Goal: Information Seeking & Learning: Check status

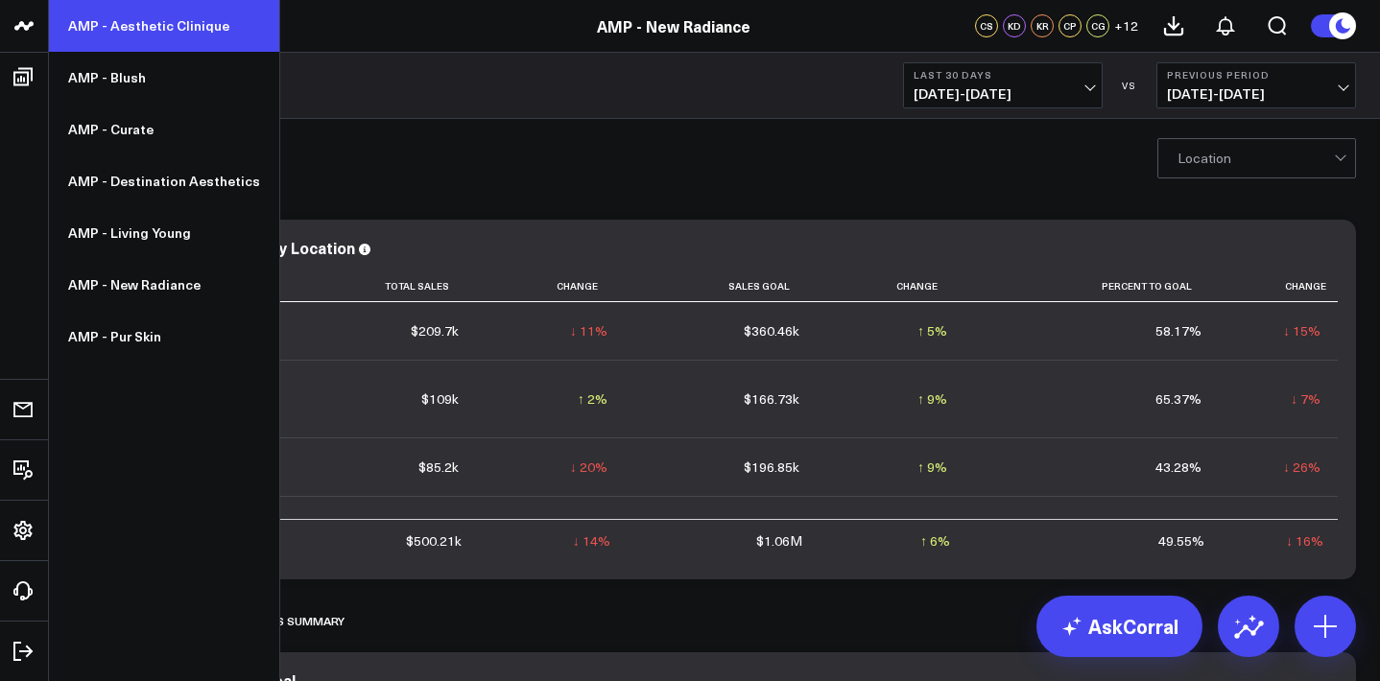
click at [150, 17] on link "AMP - Aesthetic Clinique" at bounding box center [164, 26] width 230 height 52
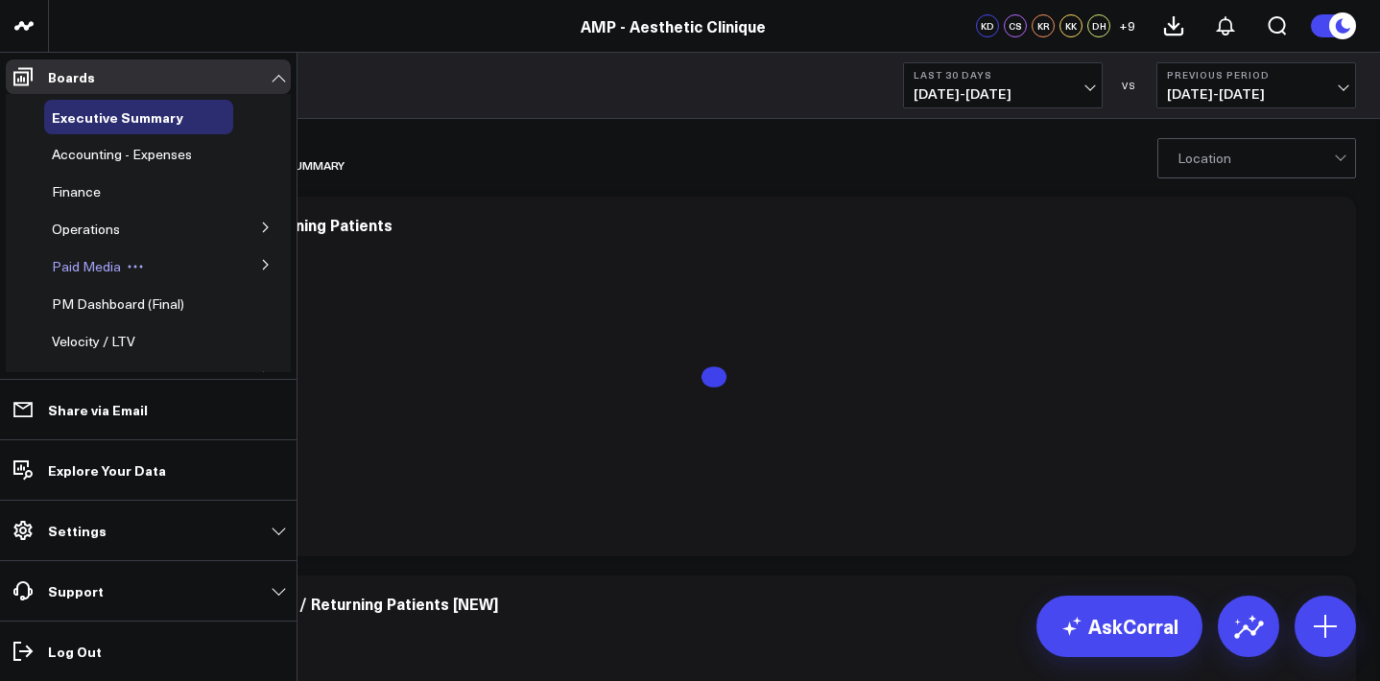
click at [162, 267] on div "Paid Media" at bounding box center [138, 266] width 189 height 35
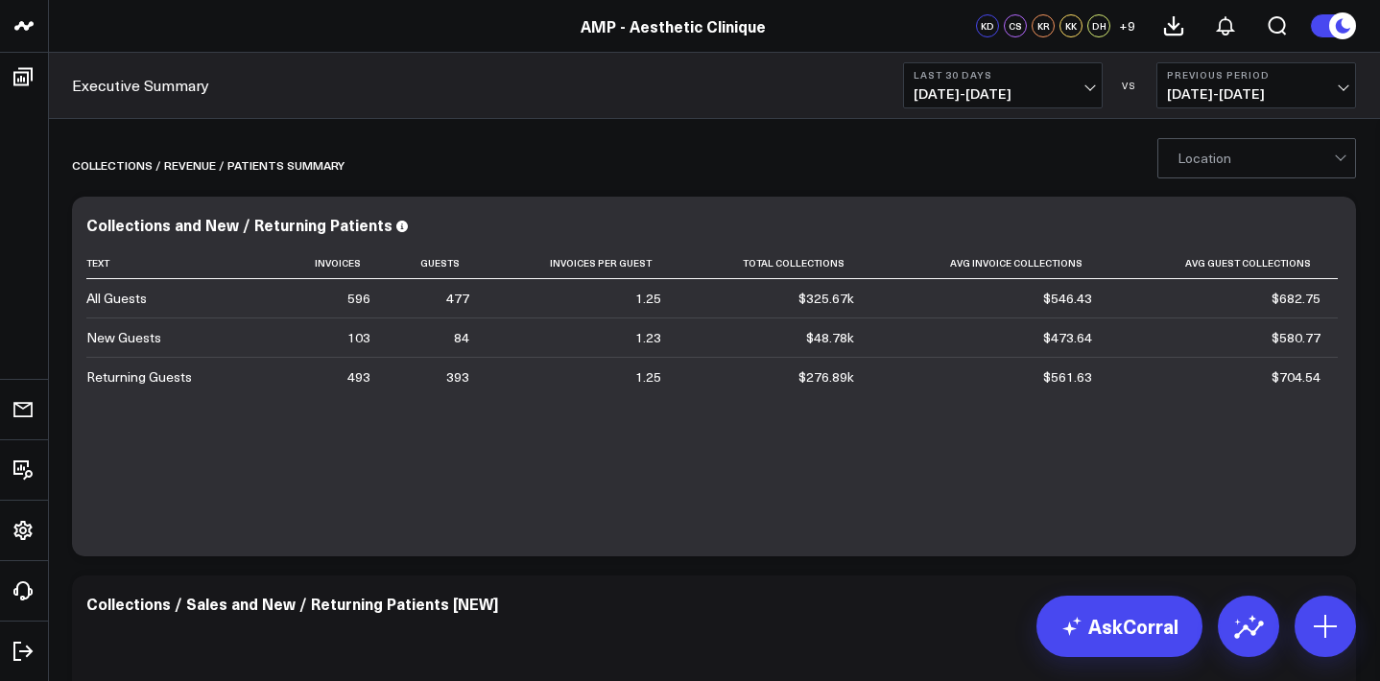
click at [1076, 90] on span "07/12/25 - 08/10/25" at bounding box center [1002, 93] width 178 height 15
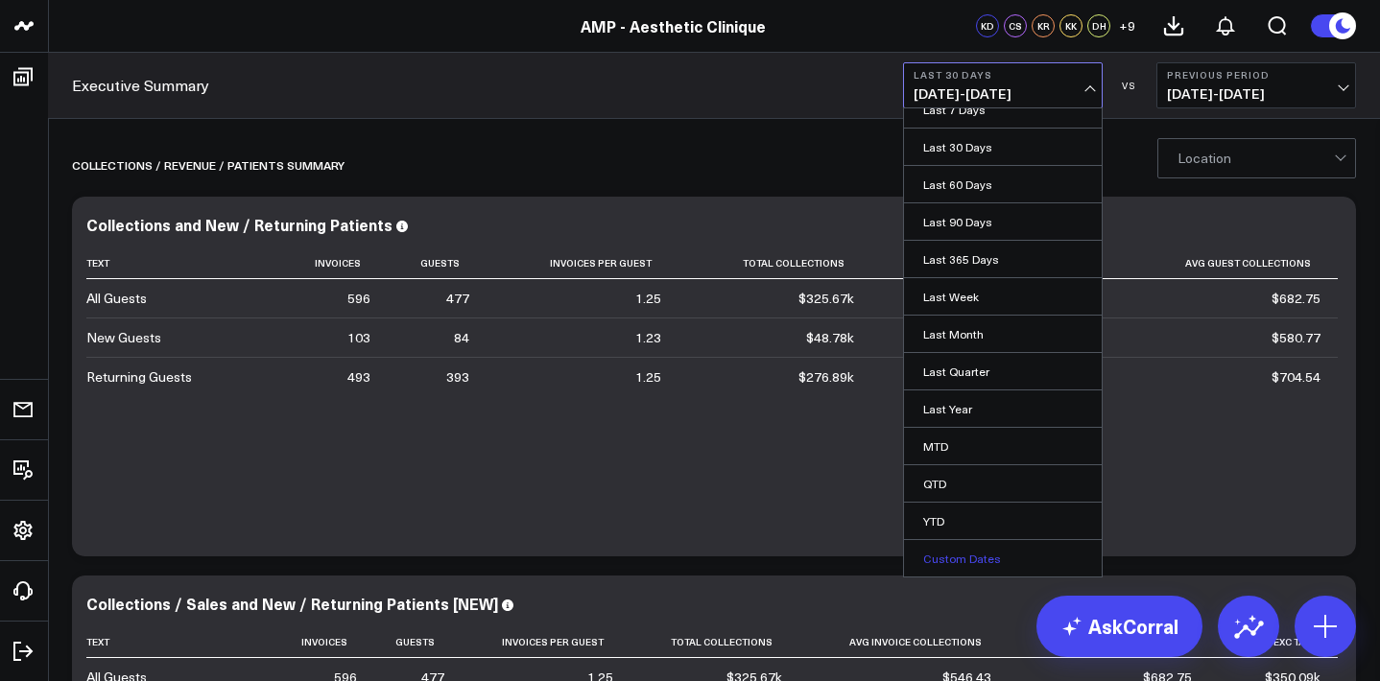
scroll to position [55, 0]
click at [960, 556] on link "Custom Dates" at bounding box center [1003, 558] width 198 height 36
select select "7"
select select "2025"
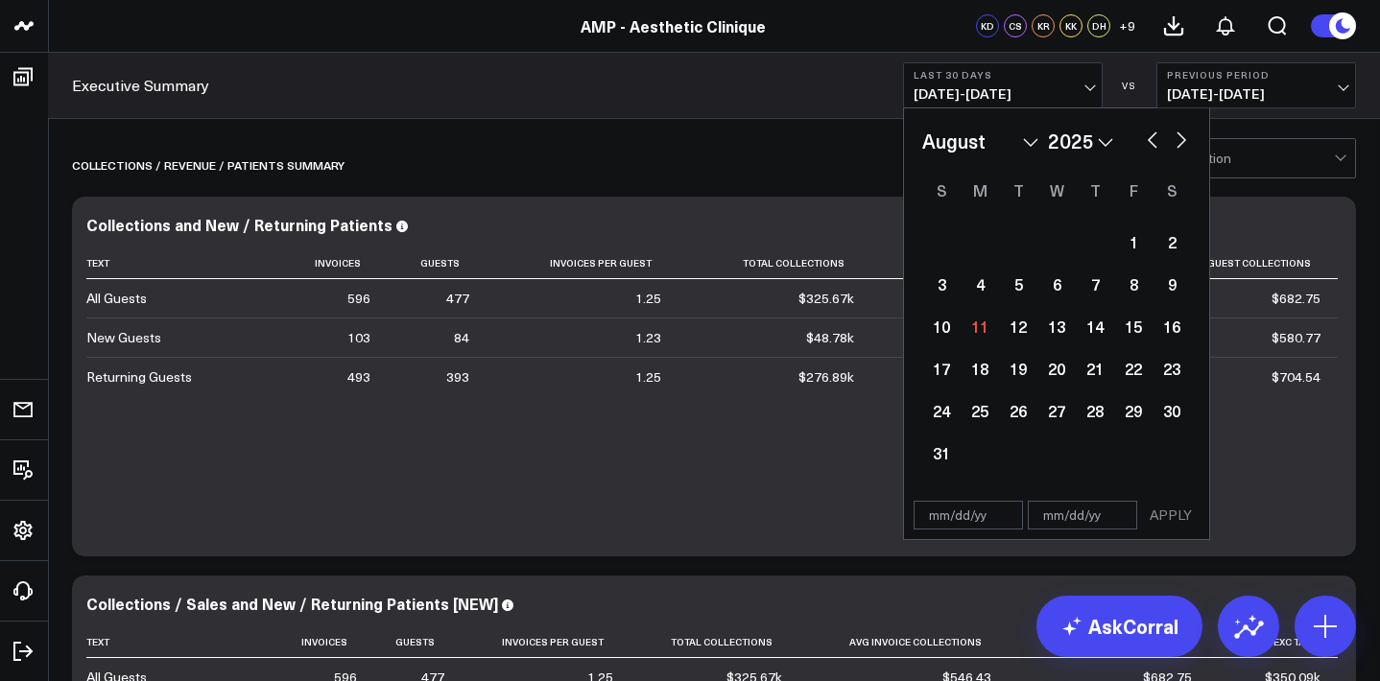
click at [1152, 134] on button "button" at bounding box center [1152, 138] width 19 height 23
select select "6"
select select "2025"
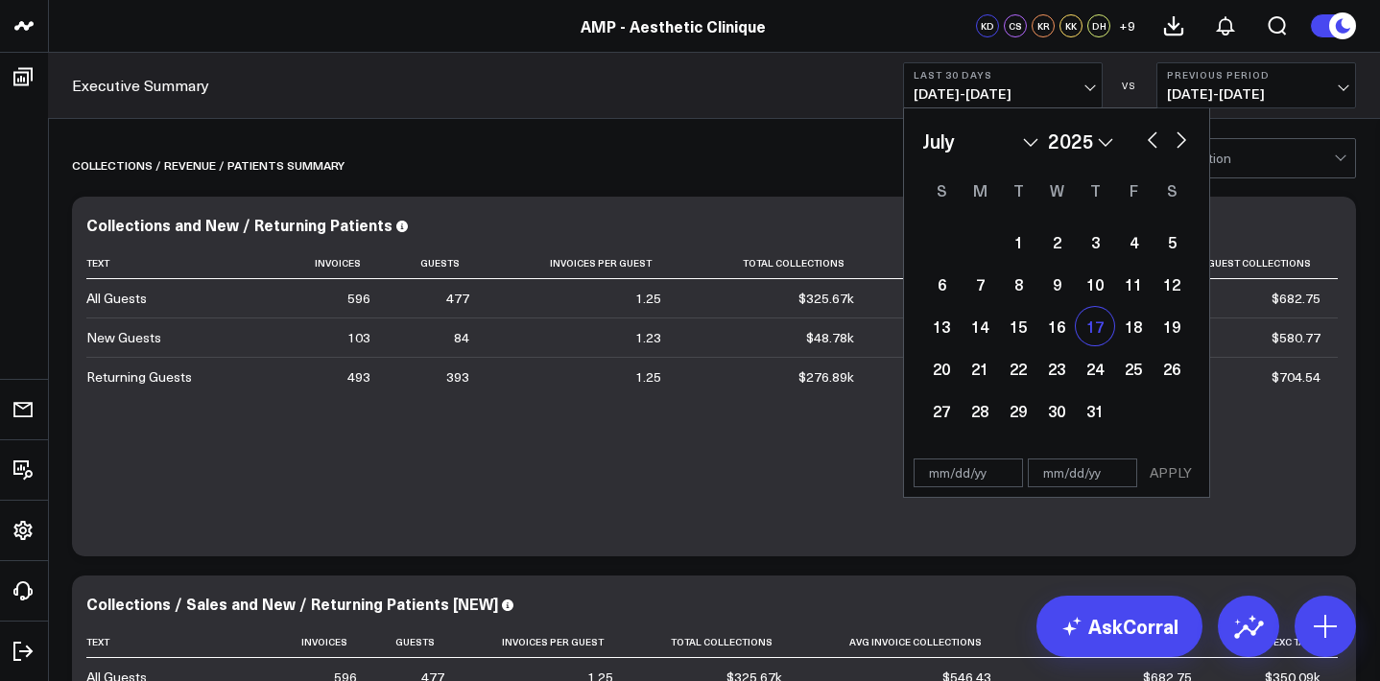
click at [1094, 328] on div "17" at bounding box center [1095, 326] width 38 height 38
type input "[DATE]"
select select "6"
select select "2025"
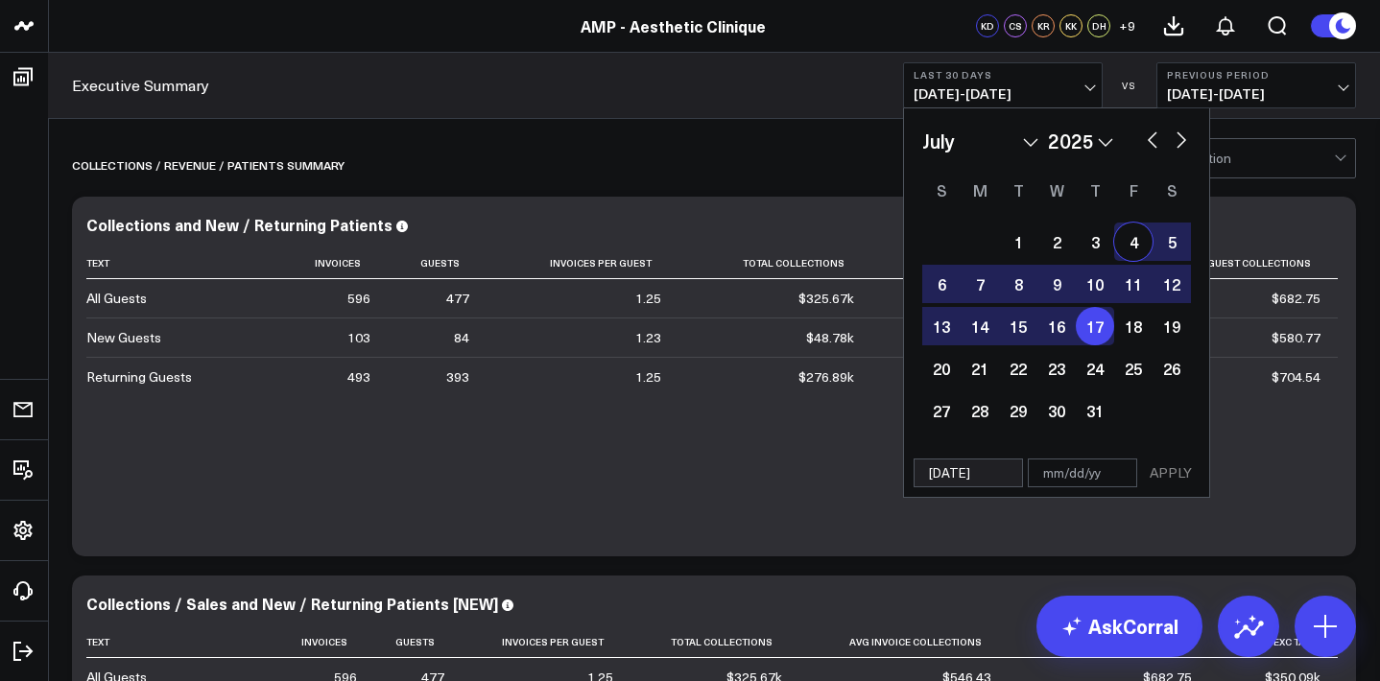
click at [1187, 141] on button "button" at bounding box center [1180, 138] width 19 height 23
select select "7"
select select "2025"
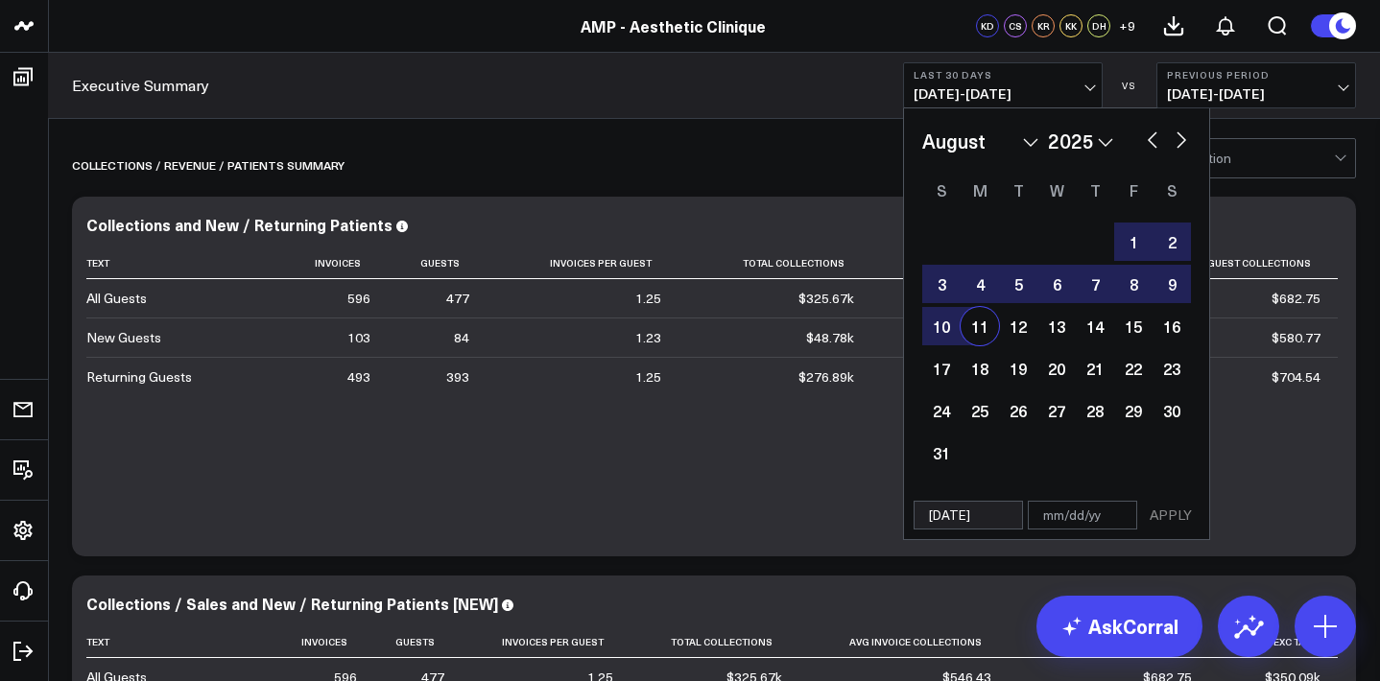
click at [976, 330] on div "11" at bounding box center [979, 326] width 38 height 38
type input "08/11/25"
select select "7"
select select "2025"
click at [1172, 512] on button "APPLY" at bounding box center [1171, 515] width 58 height 29
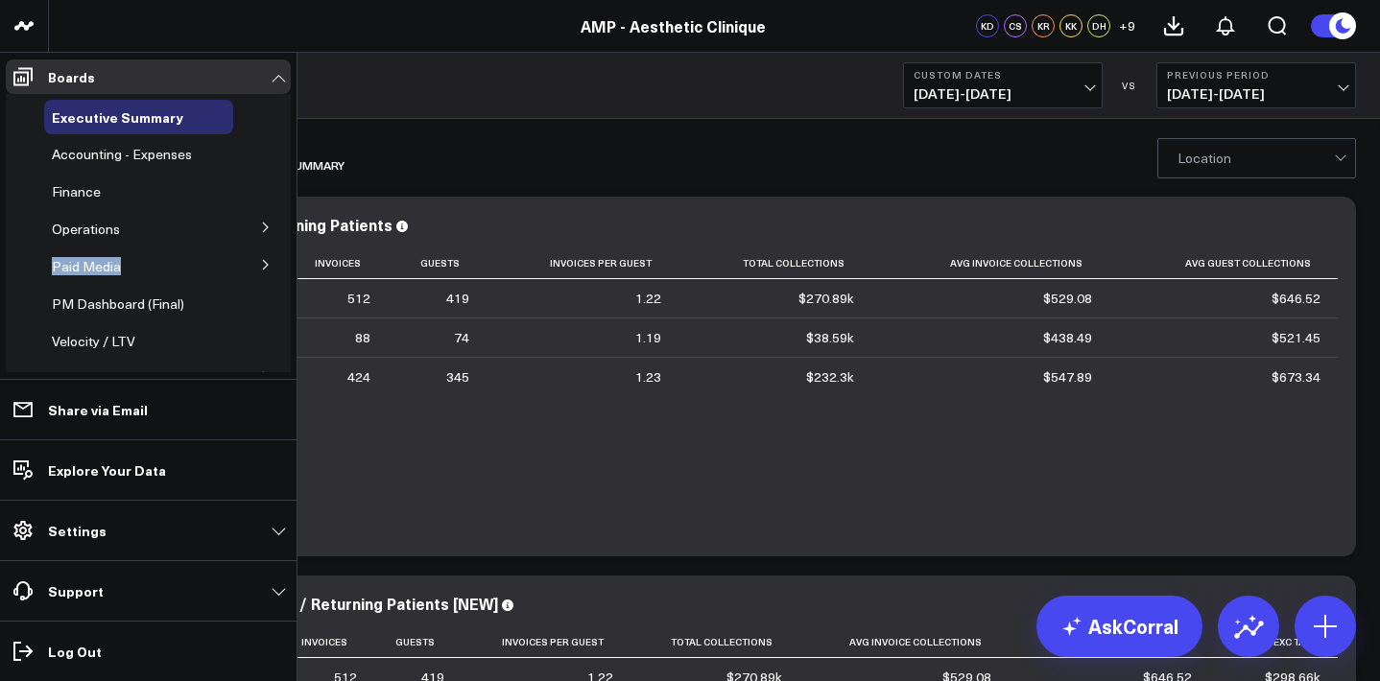
click at [260, 262] on icon at bounding box center [266, 265] width 12 height 12
click at [142, 298] on span "Facebook Ads" at bounding box center [106, 301] width 86 height 18
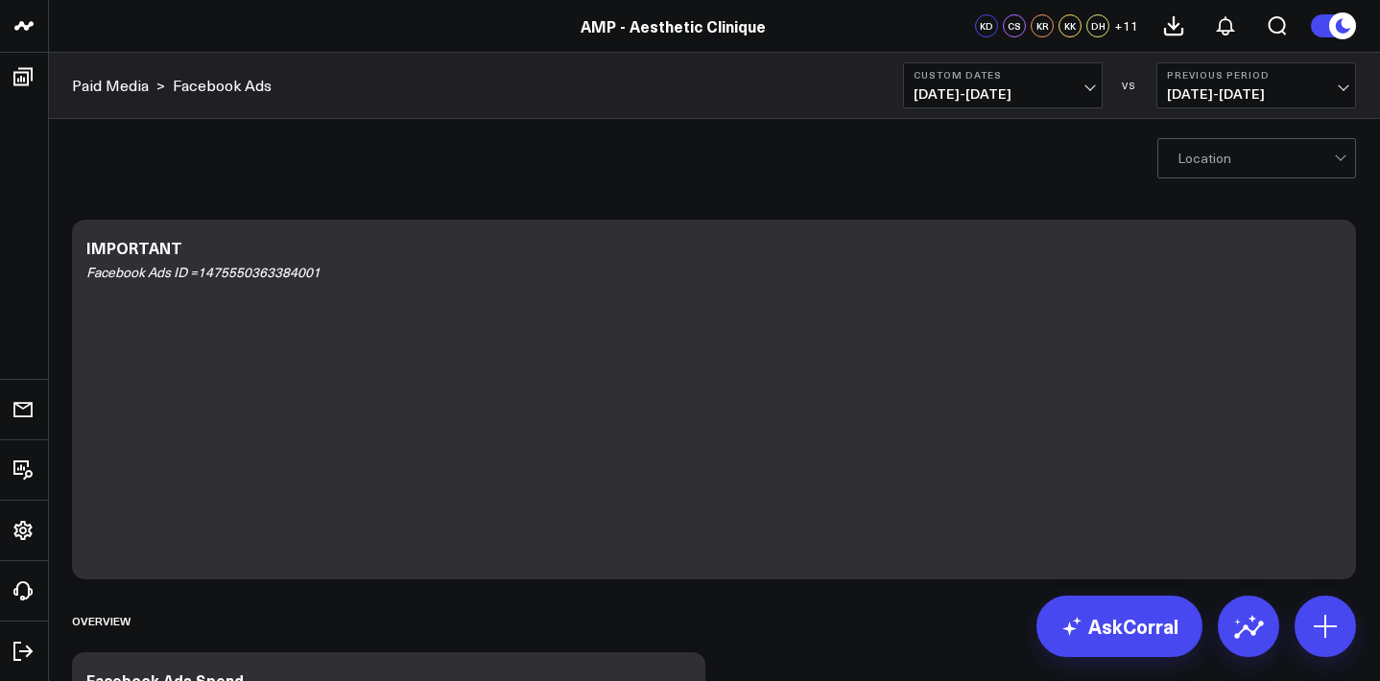
click at [1267, 159] on div at bounding box center [1255, 158] width 156 height 38
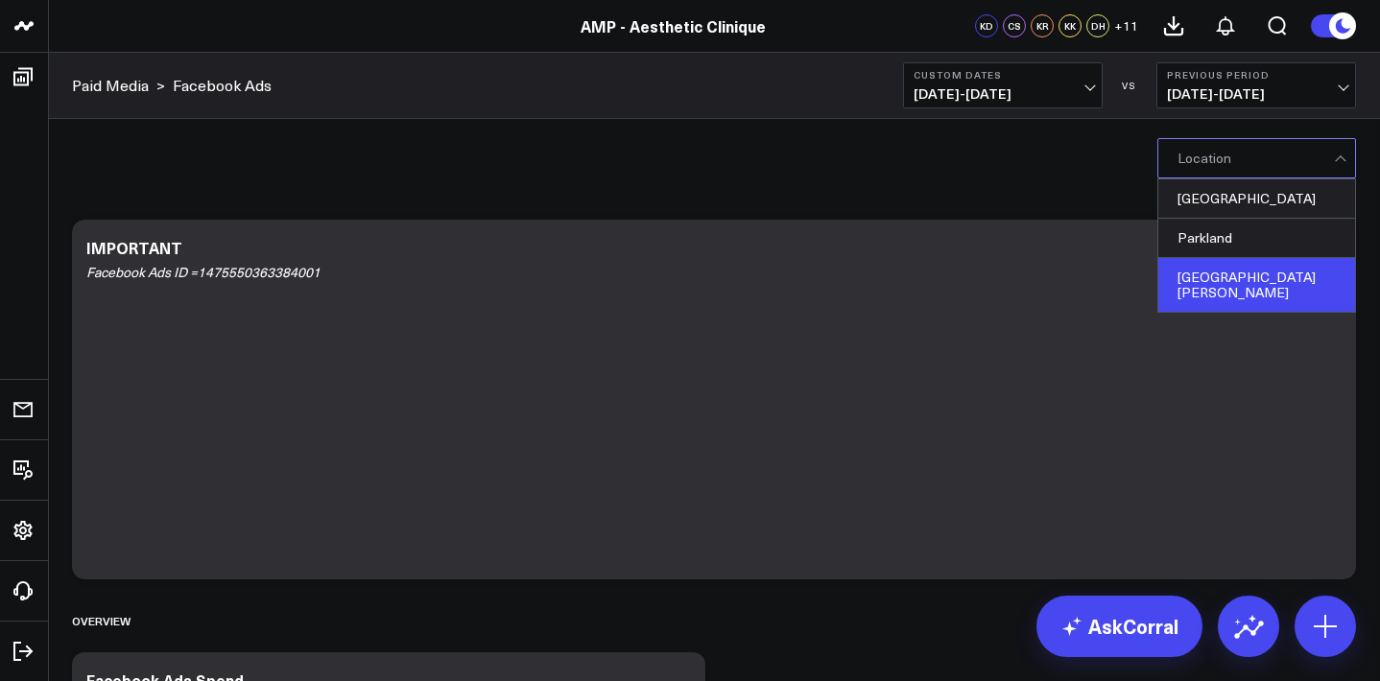
click at [1211, 275] on div "Santa Rosa Beach" at bounding box center [1256, 285] width 197 height 54
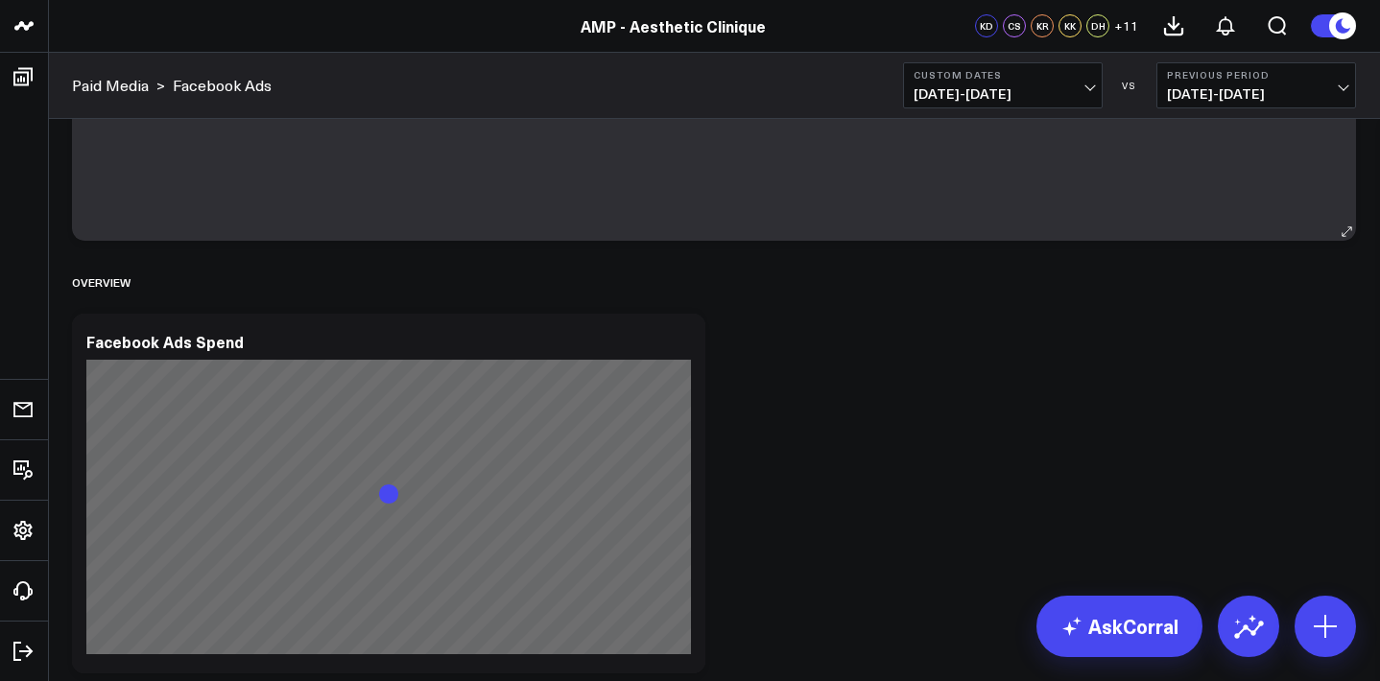
scroll to position [369, 0]
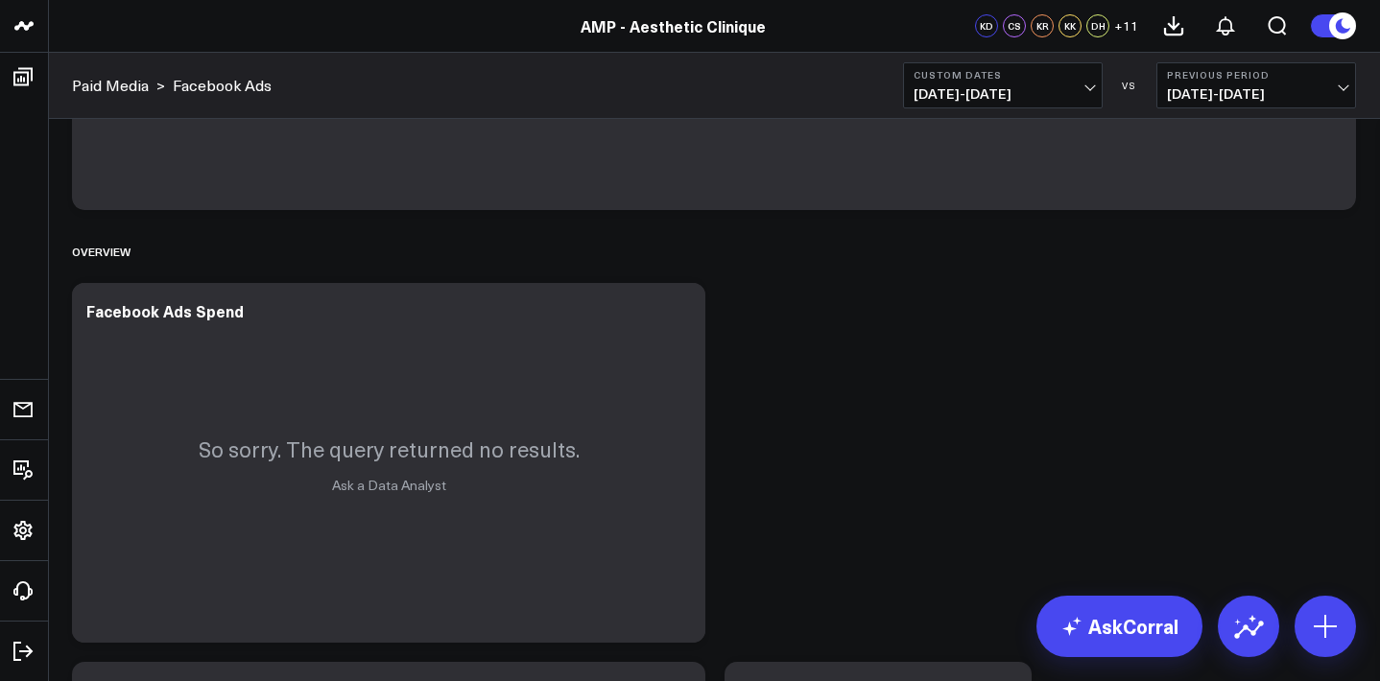
click at [1085, 84] on button "Custom Dates 07/17/25 - 08/11/25" at bounding box center [1003, 85] width 200 height 46
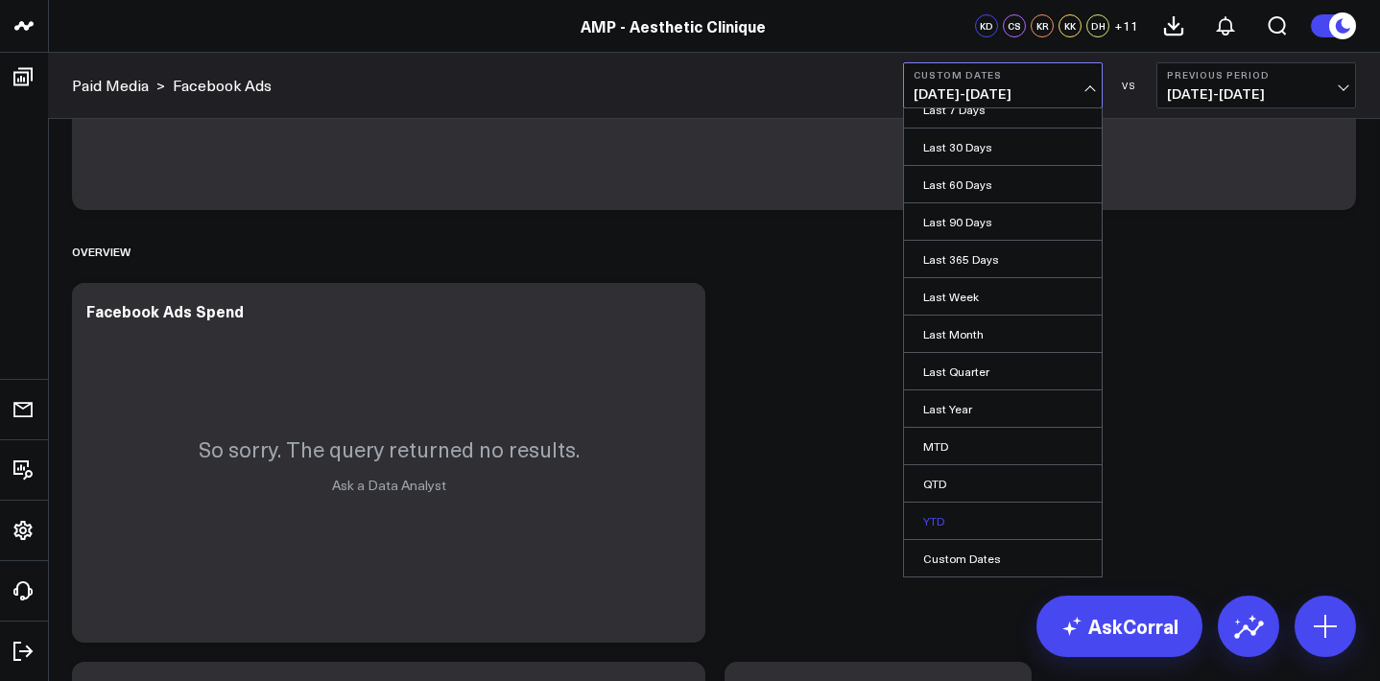
scroll to position [55, 0]
click at [992, 554] on link "Custom Dates" at bounding box center [1003, 558] width 198 height 36
select select "7"
select select "2025"
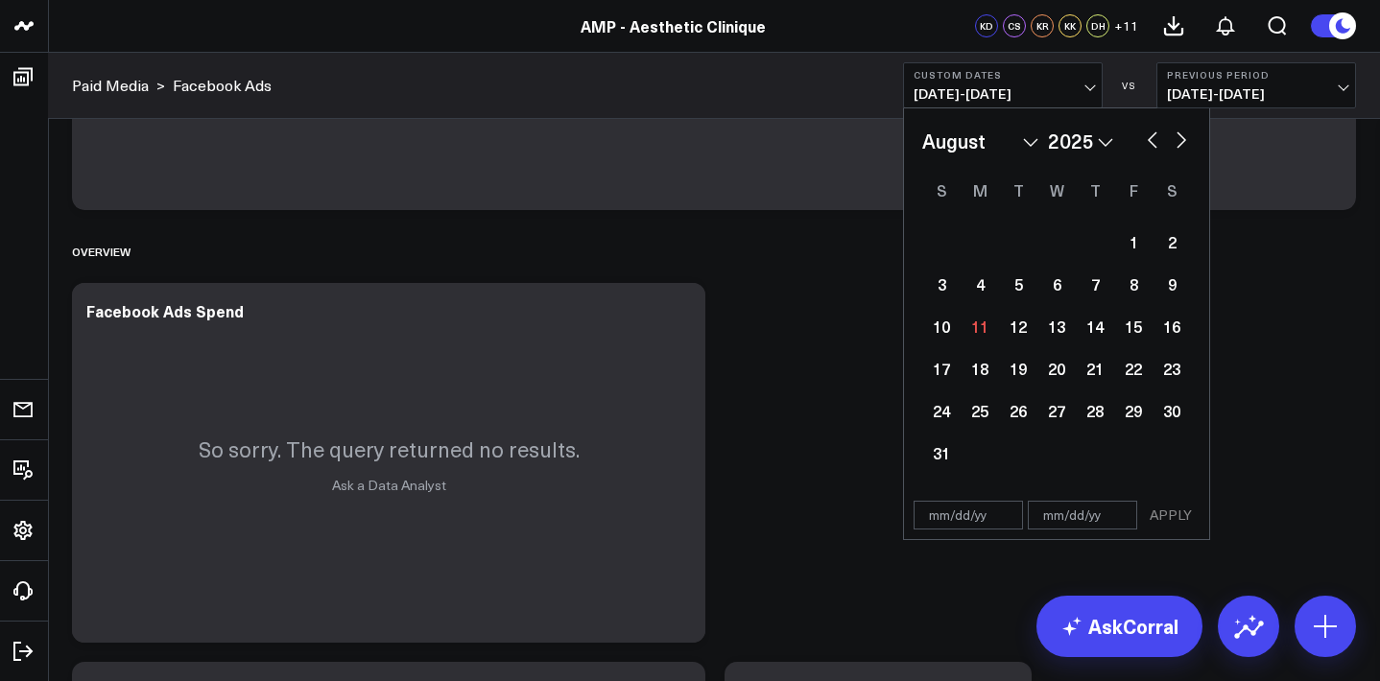
click at [1150, 136] on button "button" at bounding box center [1152, 138] width 19 height 23
select select "6"
select select "2025"
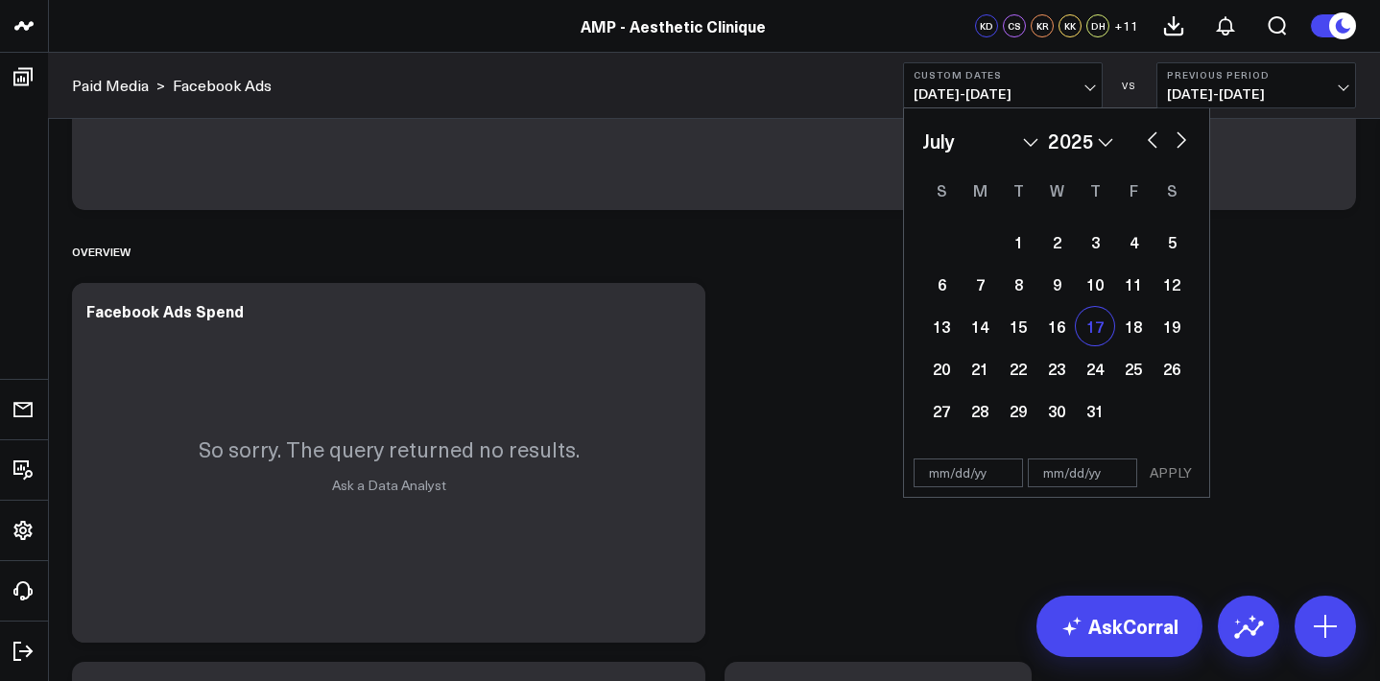
click at [1101, 322] on div "17" at bounding box center [1095, 326] width 38 height 38
type input "[DATE]"
select select "6"
select select "2025"
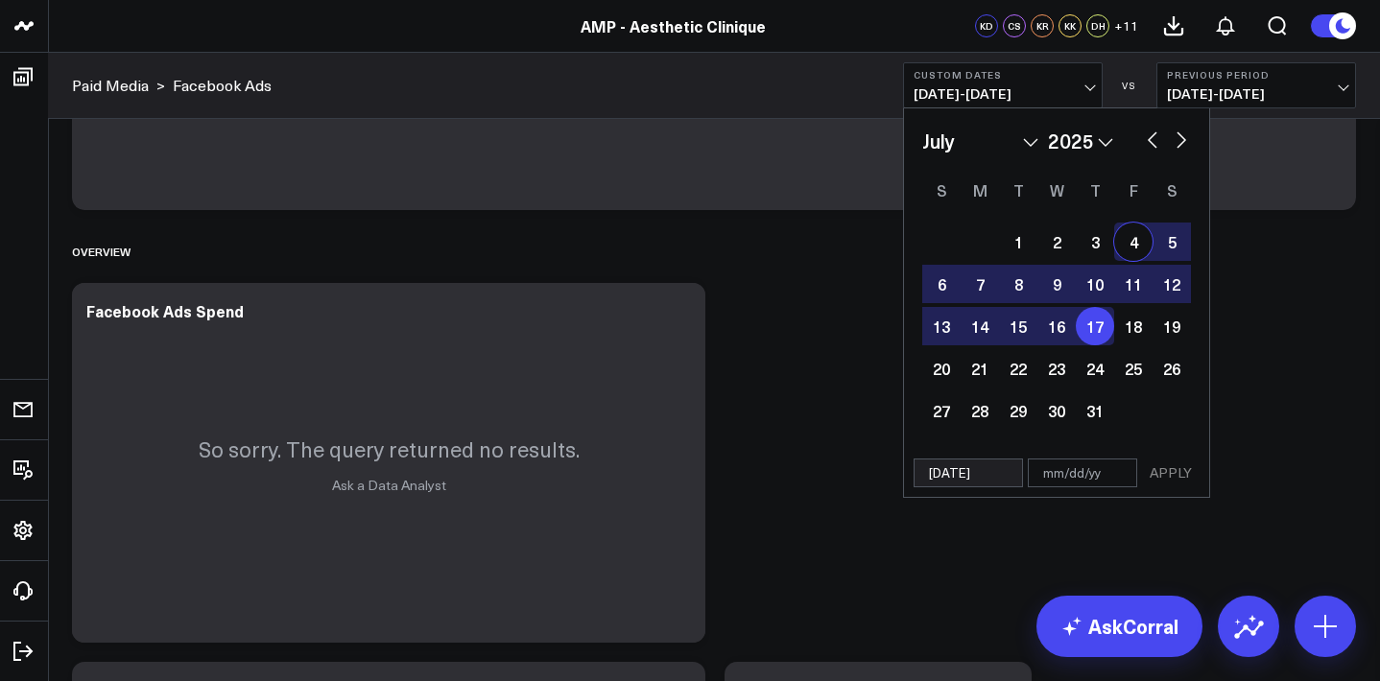
click at [1183, 140] on button "button" at bounding box center [1180, 138] width 19 height 23
select select "7"
select select "2025"
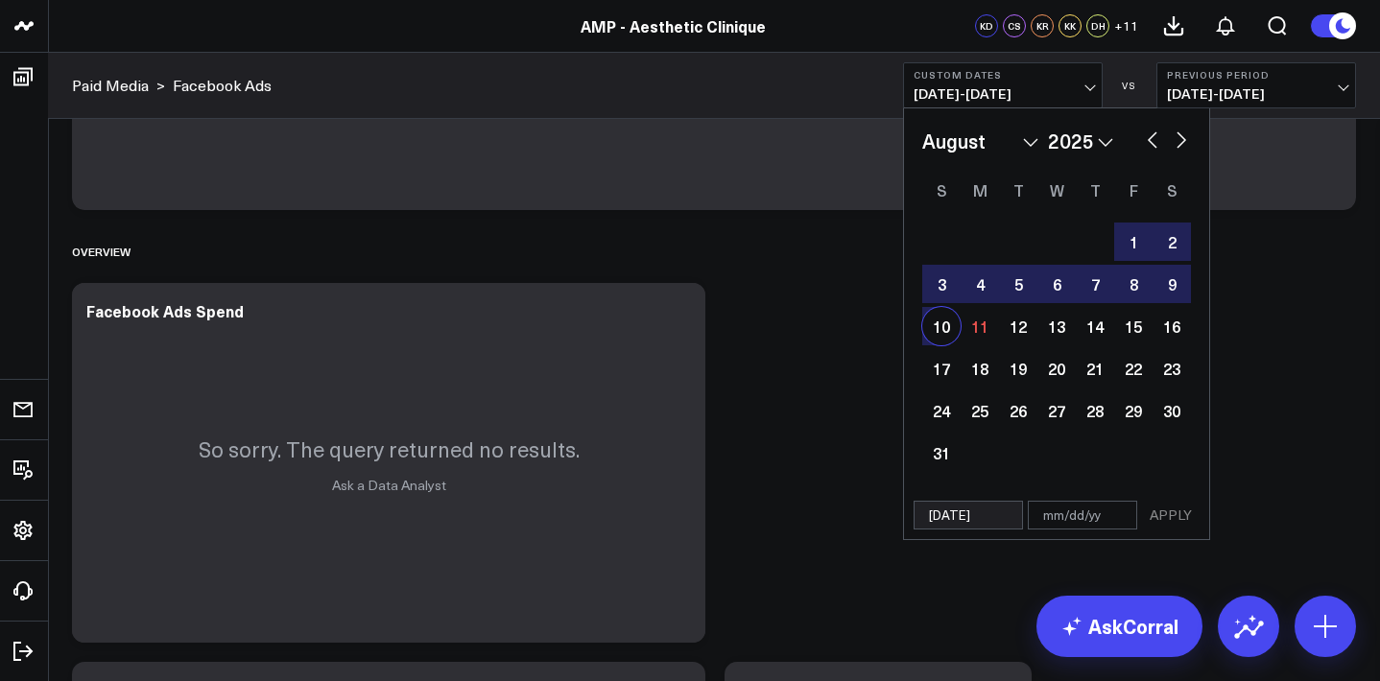
click at [936, 329] on div "10" at bounding box center [941, 326] width 38 height 38
type input "[DATE]"
select select "7"
select select "2025"
click at [1168, 511] on button "APPLY" at bounding box center [1171, 515] width 58 height 29
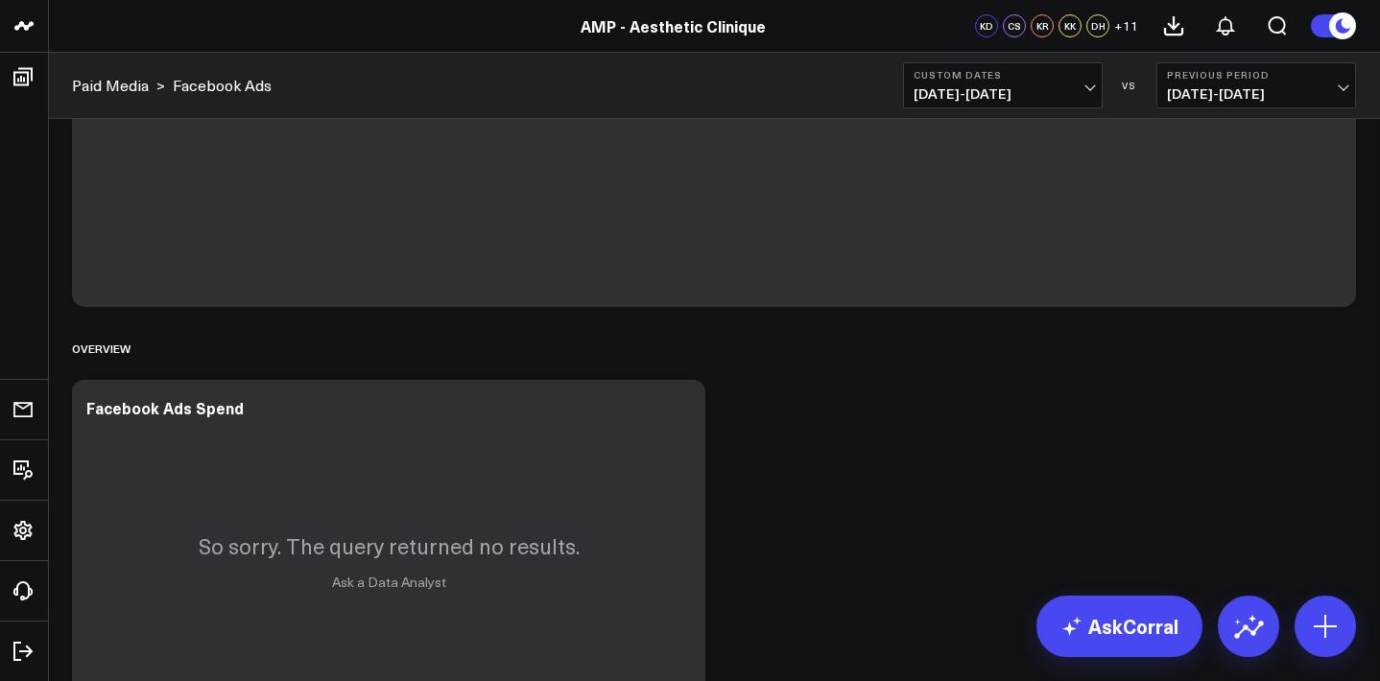
scroll to position [229, 0]
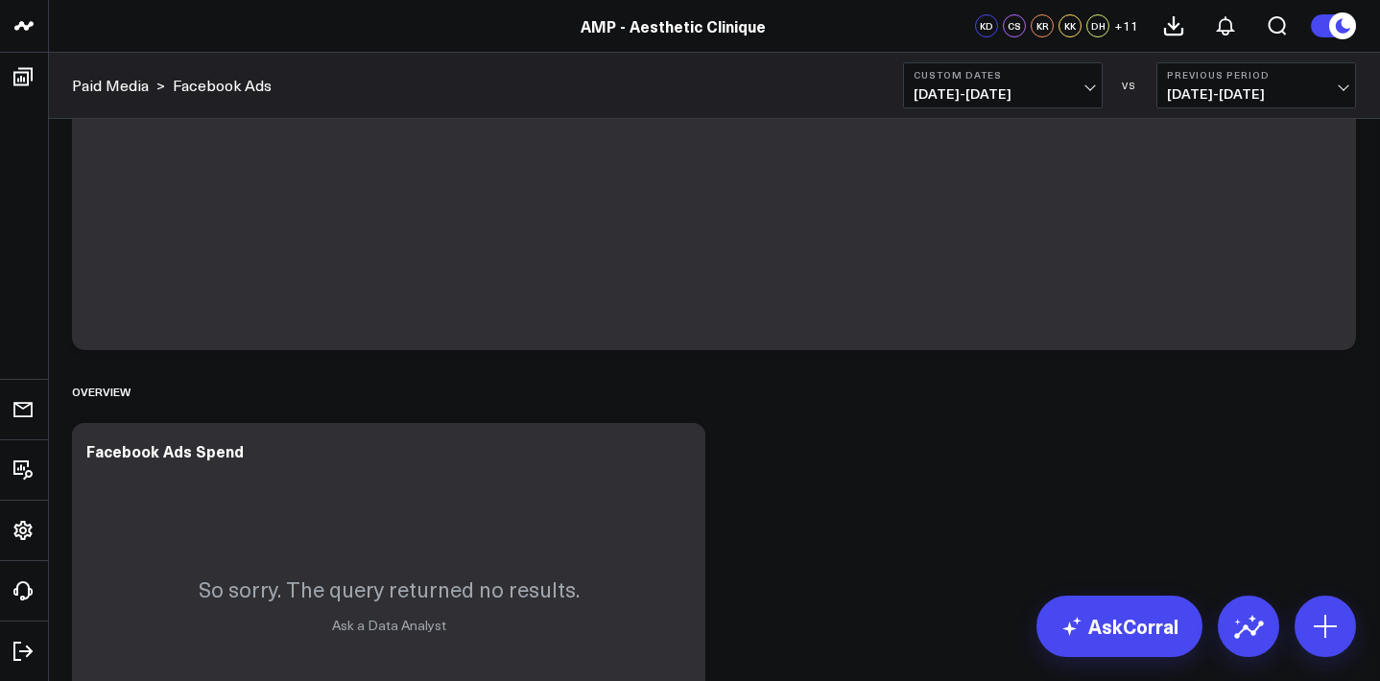
click at [109, 93] on link "Paid Media" at bounding box center [110, 85] width 77 height 21
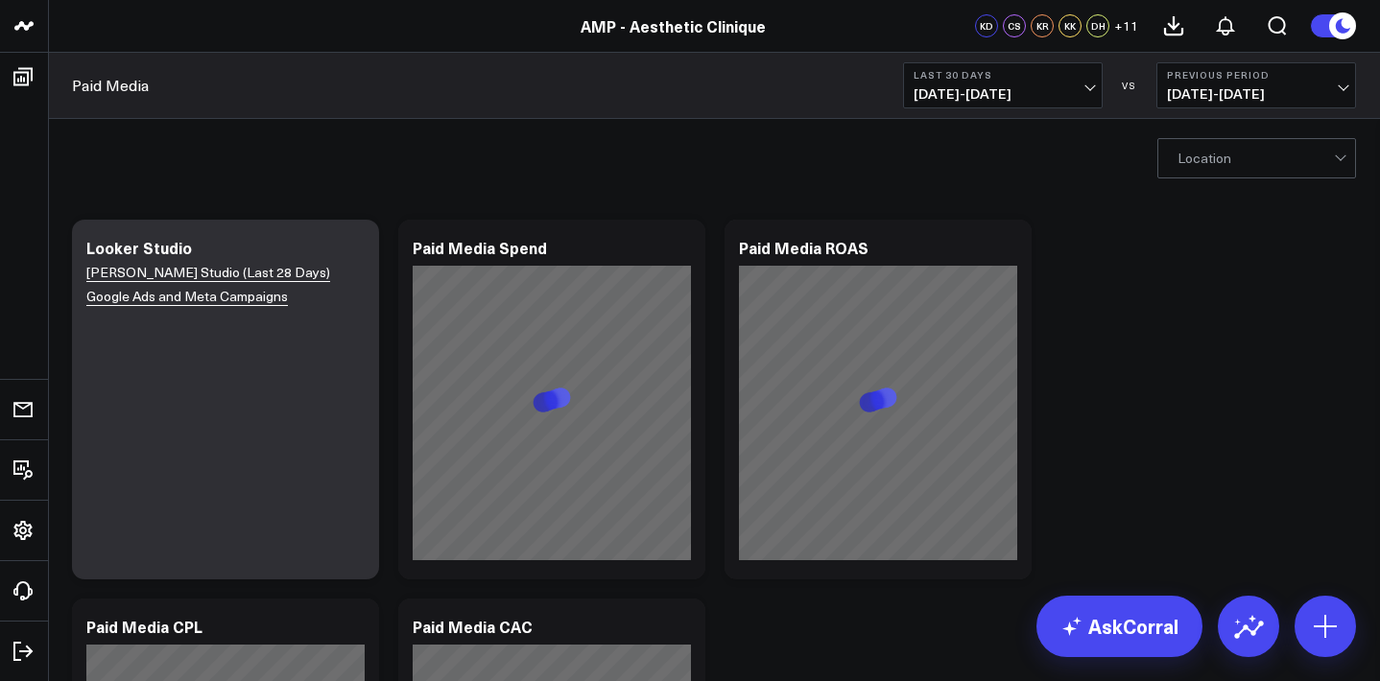
click at [115, 87] on link "Paid Media" at bounding box center [110, 85] width 77 height 21
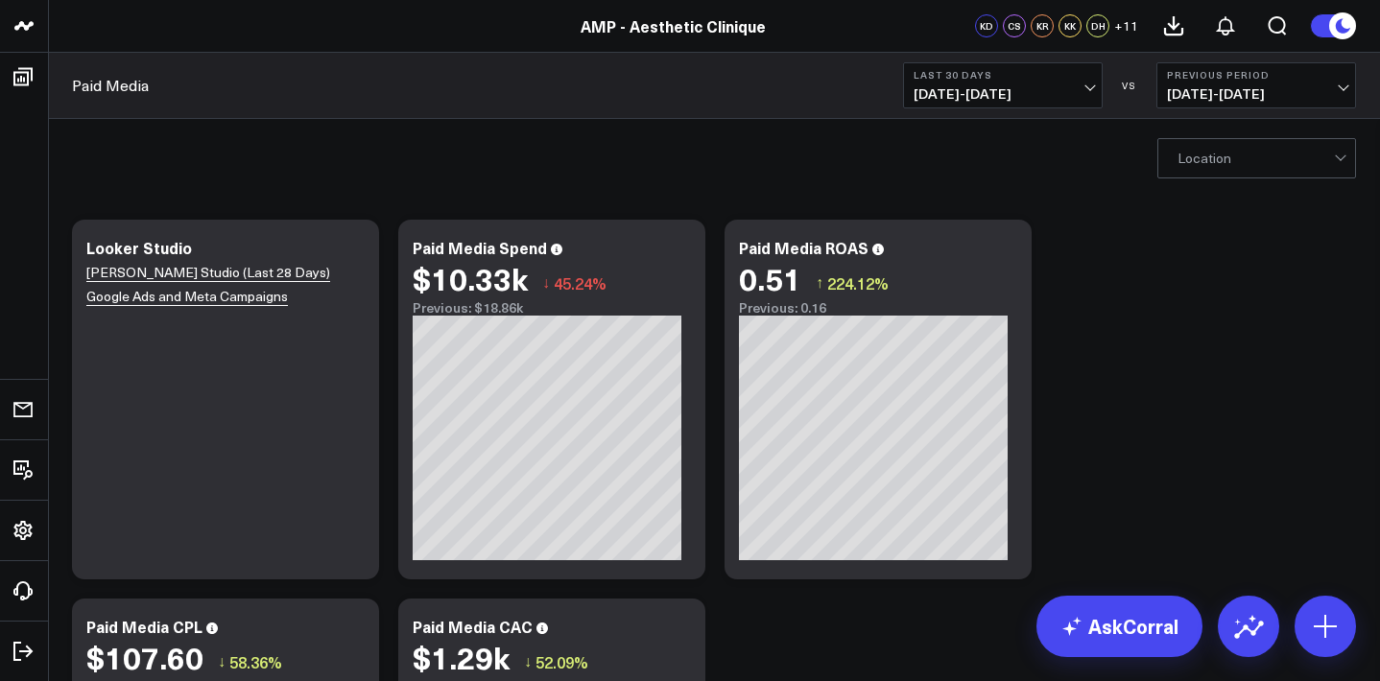
click at [1090, 90] on span "[DATE] - [DATE]" at bounding box center [1002, 93] width 178 height 15
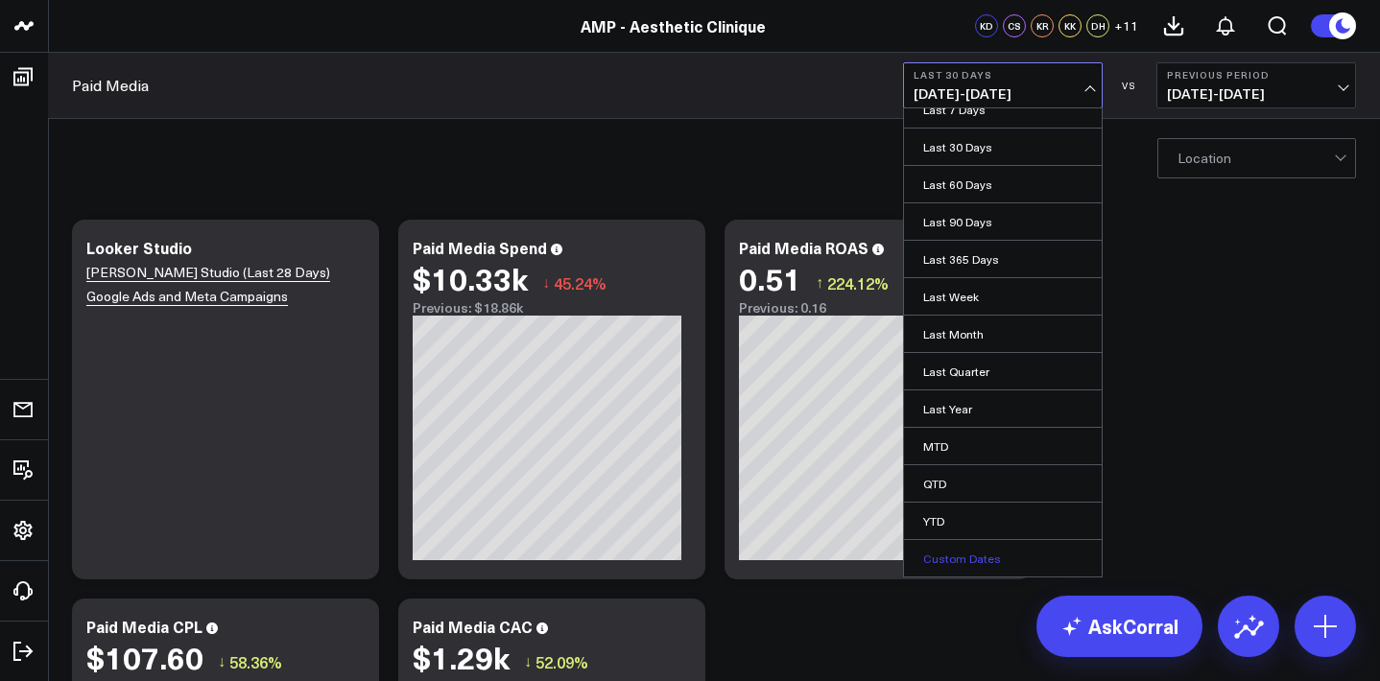
scroll to position [55, 0]
click at [1003, 556] on link "Custom Dates" at bounding box center [1003, 558] width 198 height 36
select select "7"
select select "2025"
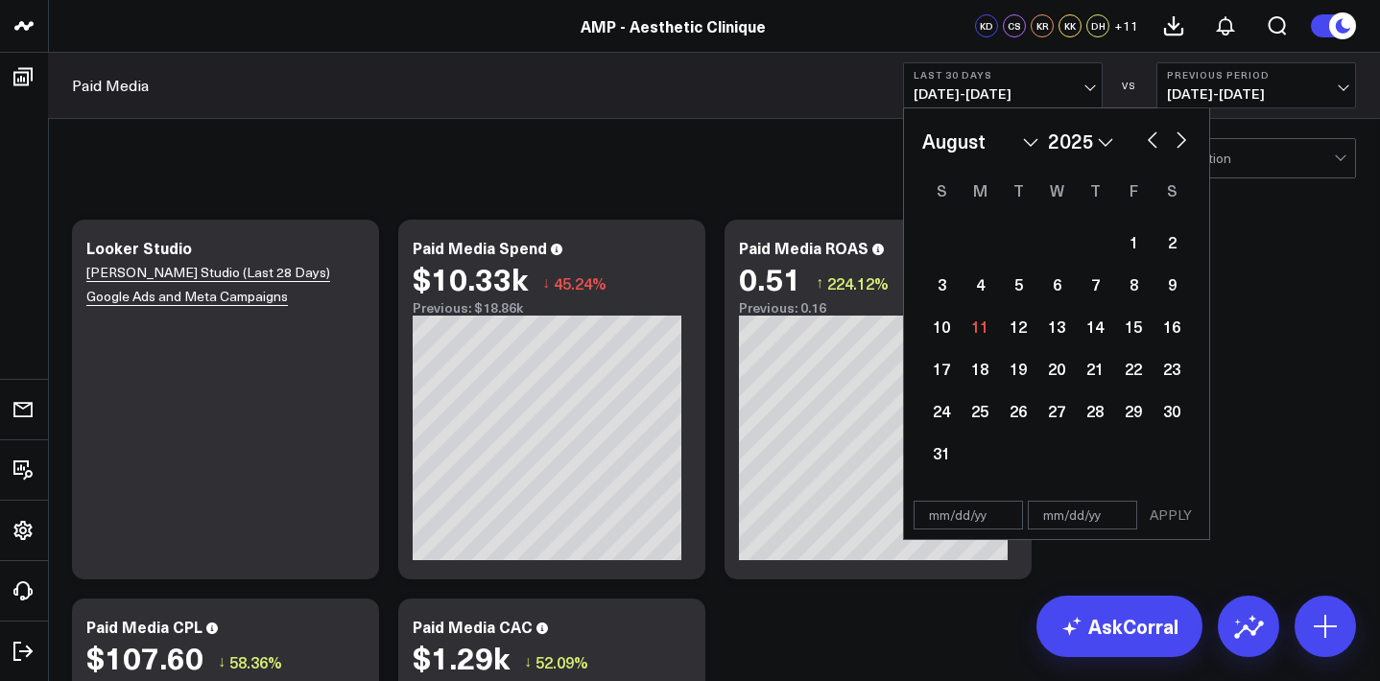
click at [1153, 140] on button "button" at bounding box center [1152, 138] width 19 height 23
select select "6"
select select "2025"
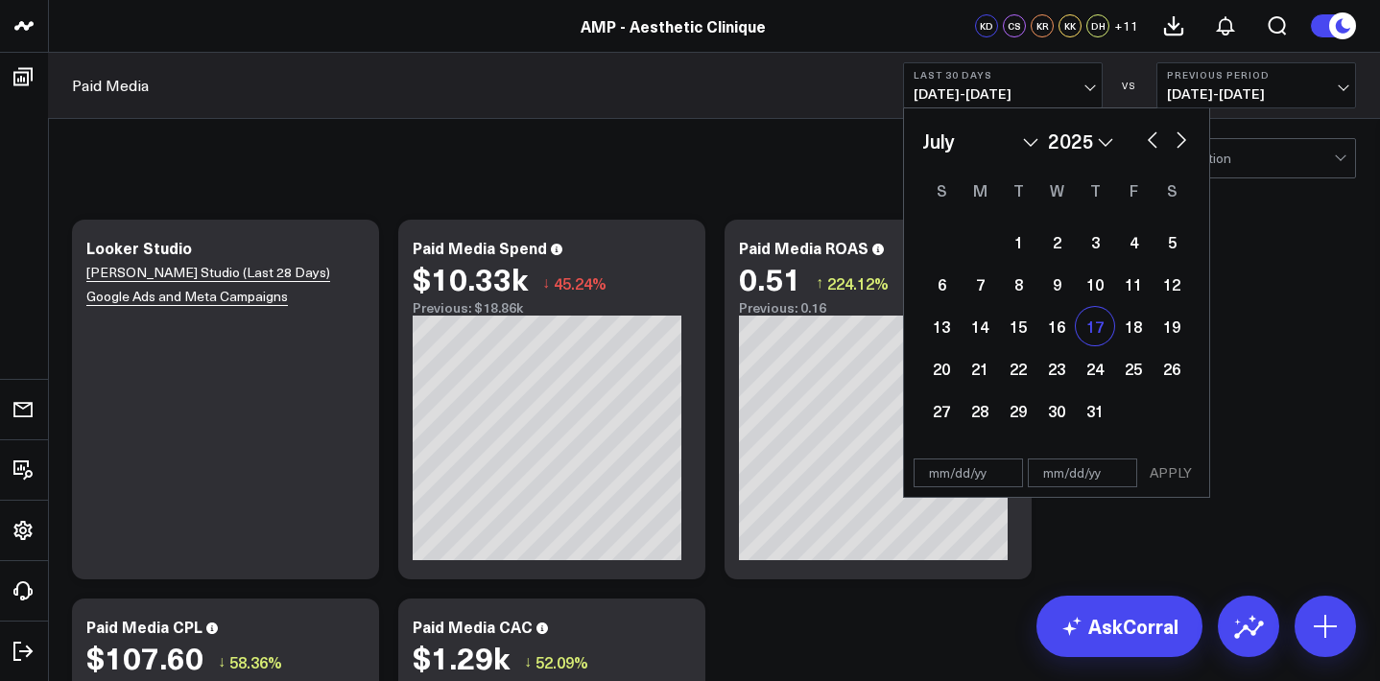
click at [1099, 329] on div "17" at bounding box center [1095, 326] width 38 height 38
type input "[DATE]"
select select "6"
select select "2025"
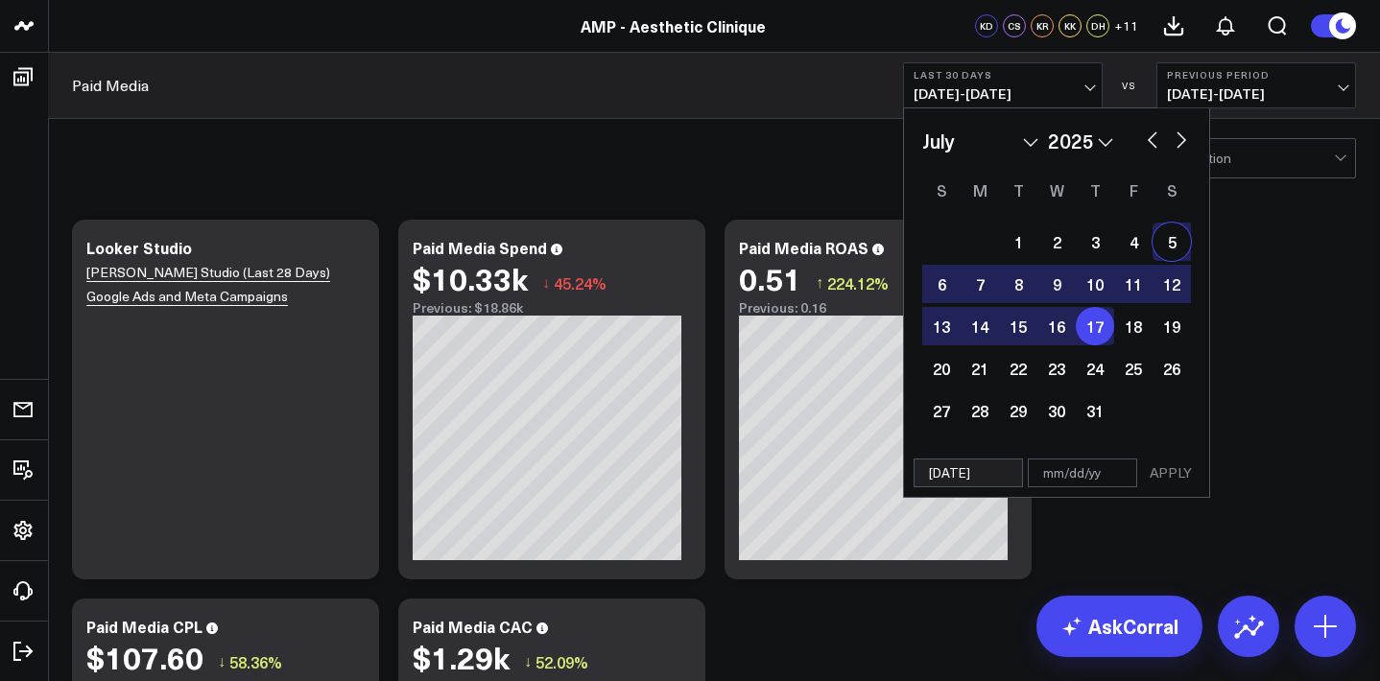
click at [1185, 135] on button "button" at bounding box center [1180, 138] width 19 height 23
select select "7"
select select "2025"
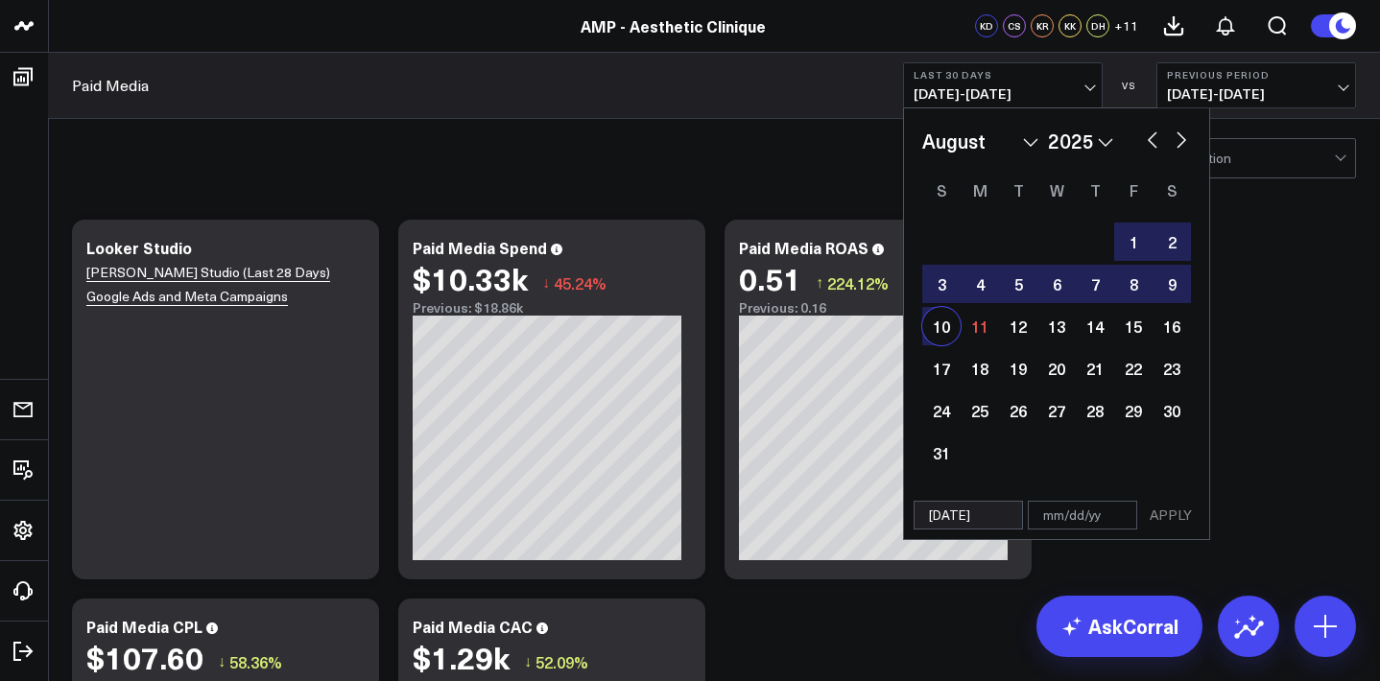
click at [948, 336] on div "10" at bounding box center [941, 326] width 38 height 38
type input "[DATE]"
select select "7"
select select "2025"
click at [1171, 518] on button "APPLY" at bounding box center [1171, 515] width 58 height 29
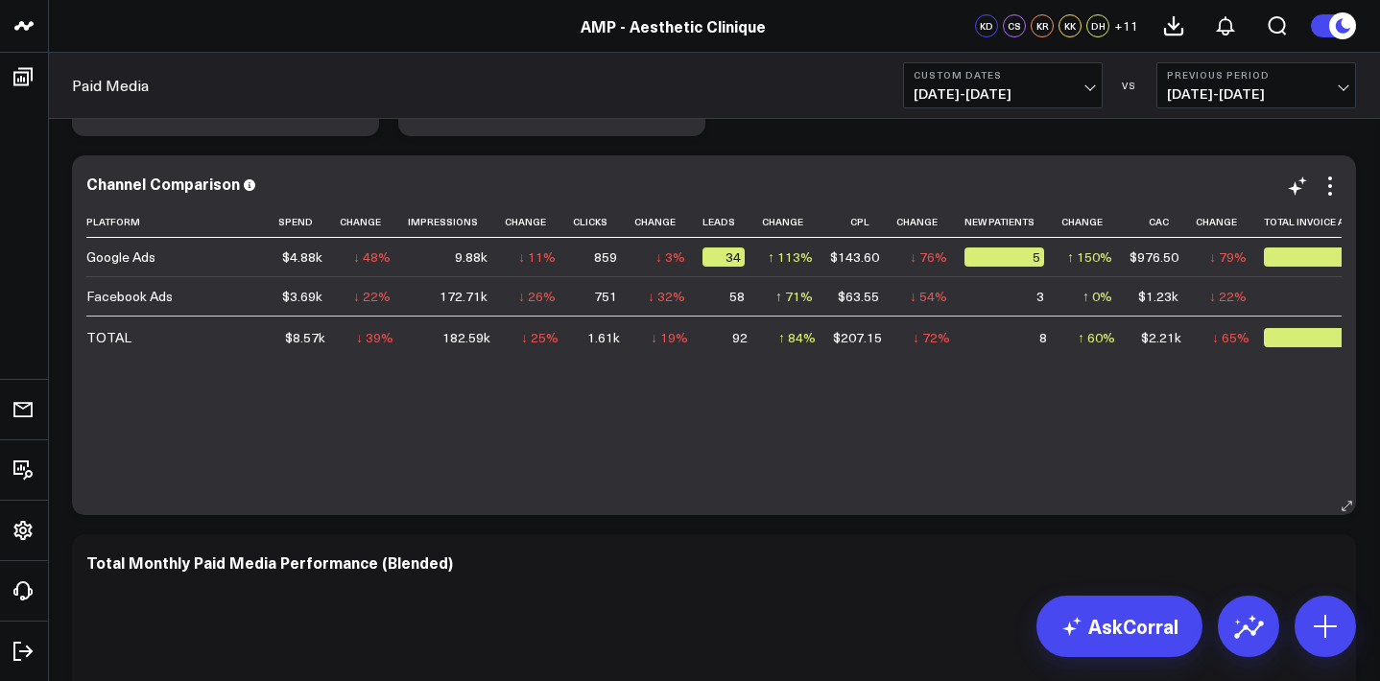
scroll to position [819, 0]
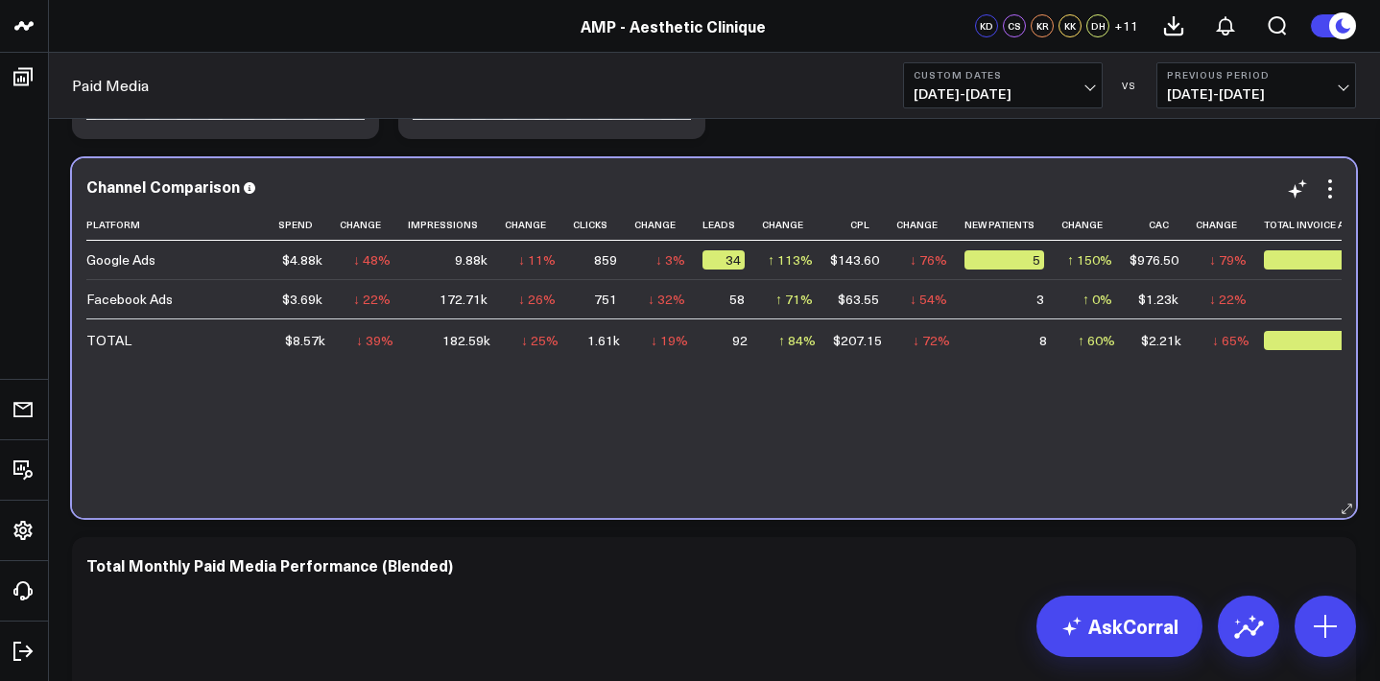
click at [1272, 267] on div "4.09k" at bounding box center [1340, 259] width 153 height 19
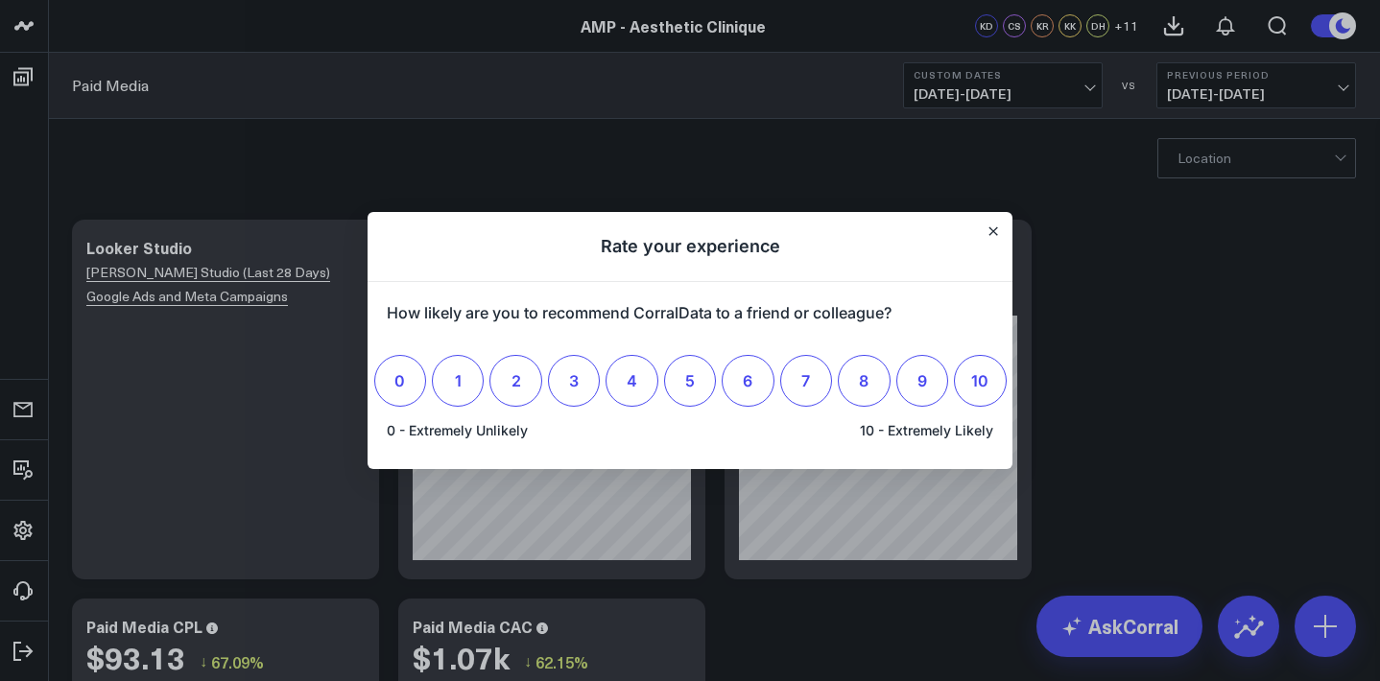
scroll to position [0, 0]
